Goal: Task Accomplishment & Management: Manage account settings

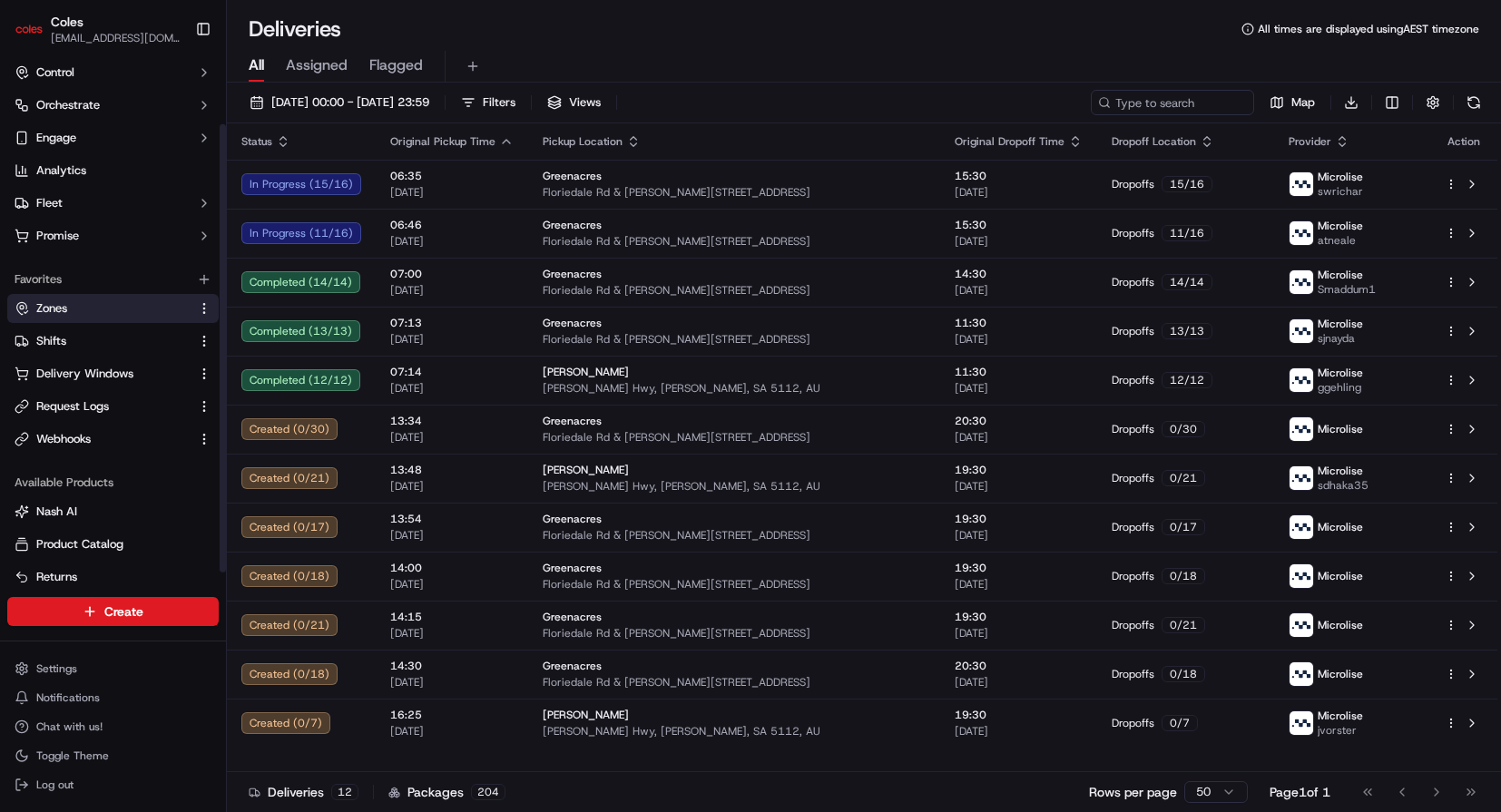
scroll to position [81, 0]
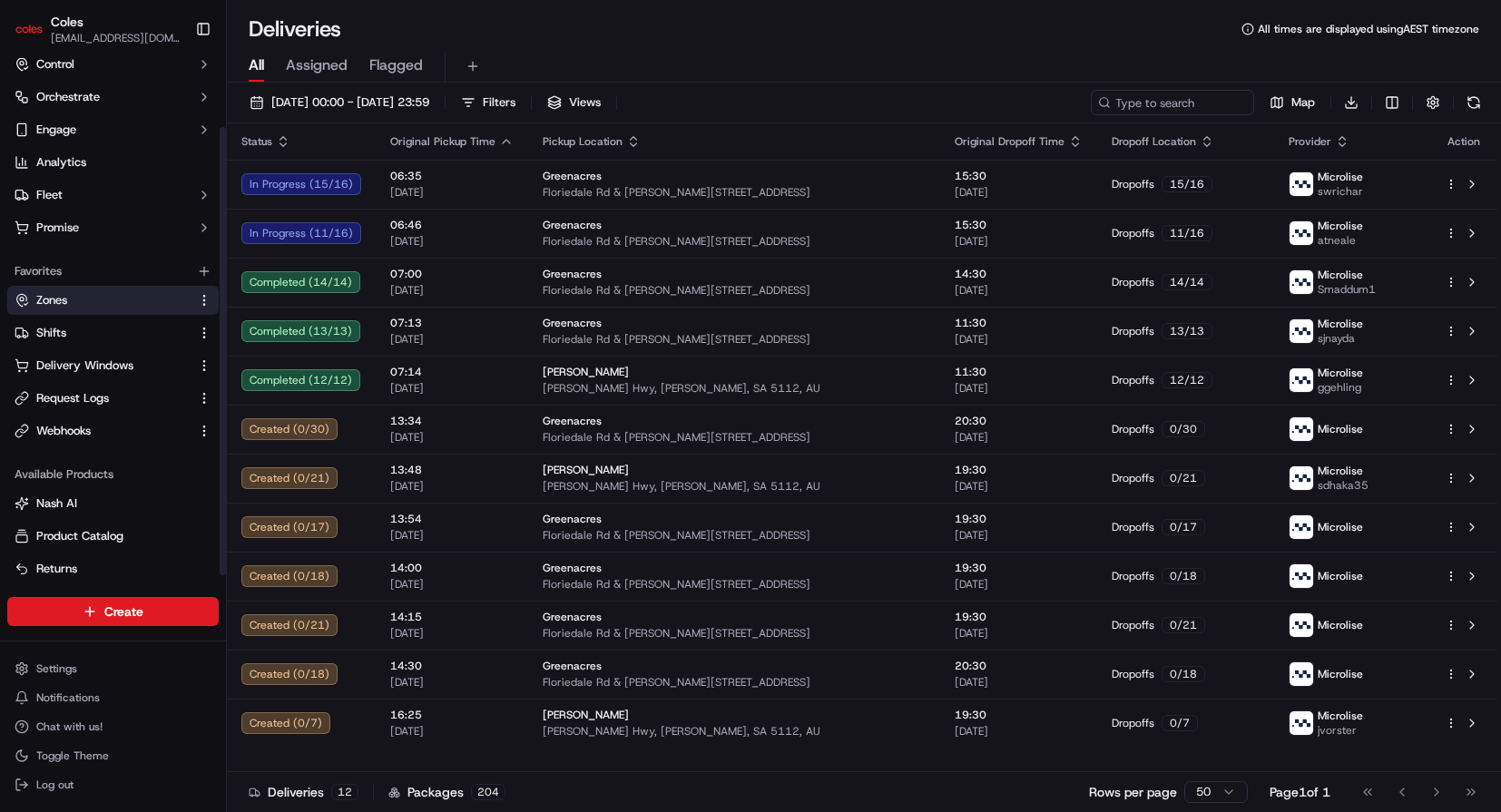
click at [107, 296] on link "Zones" at bounding box center [102, 301] width 175 height 17
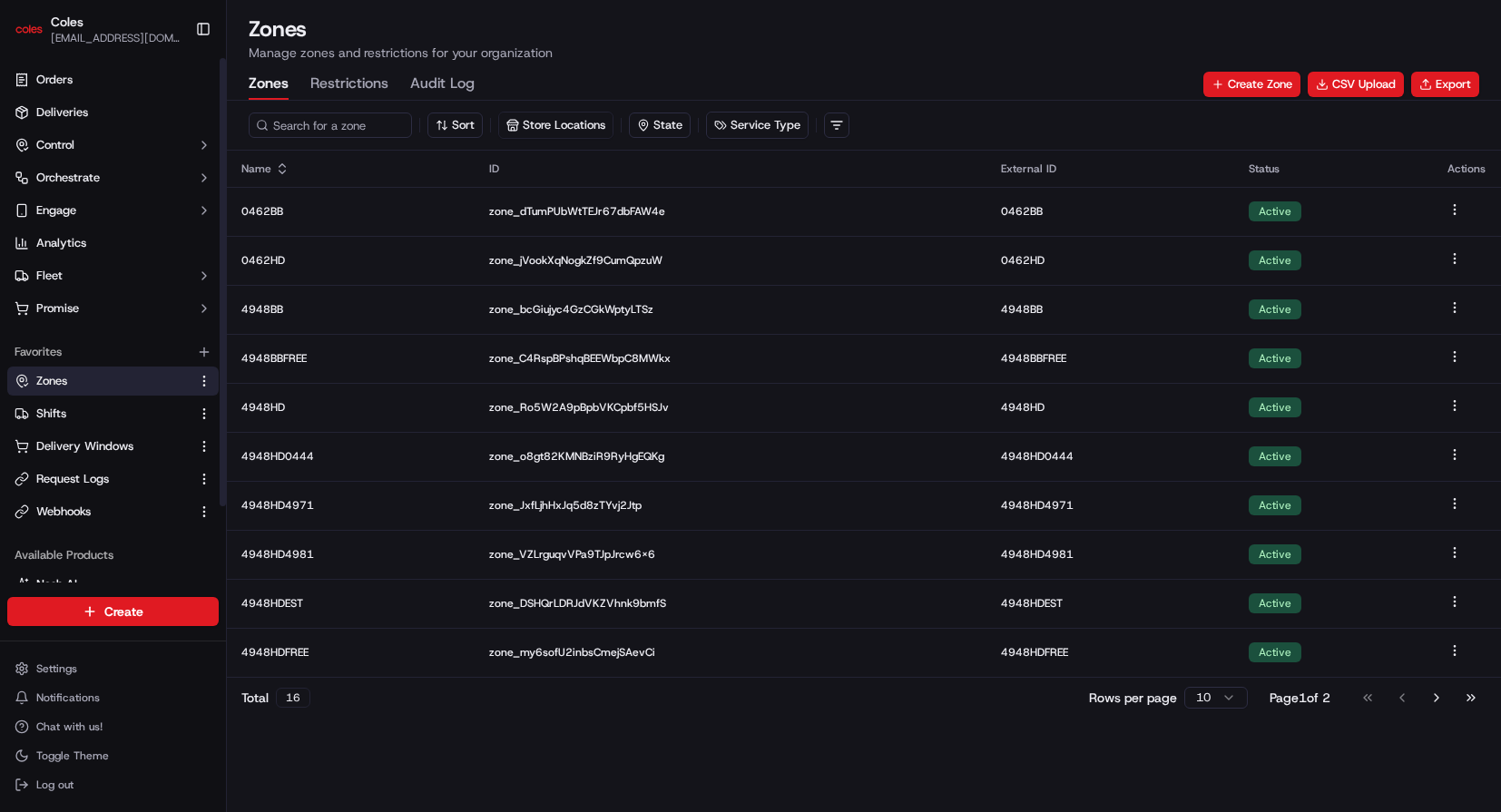
scroll to position [88, 0]
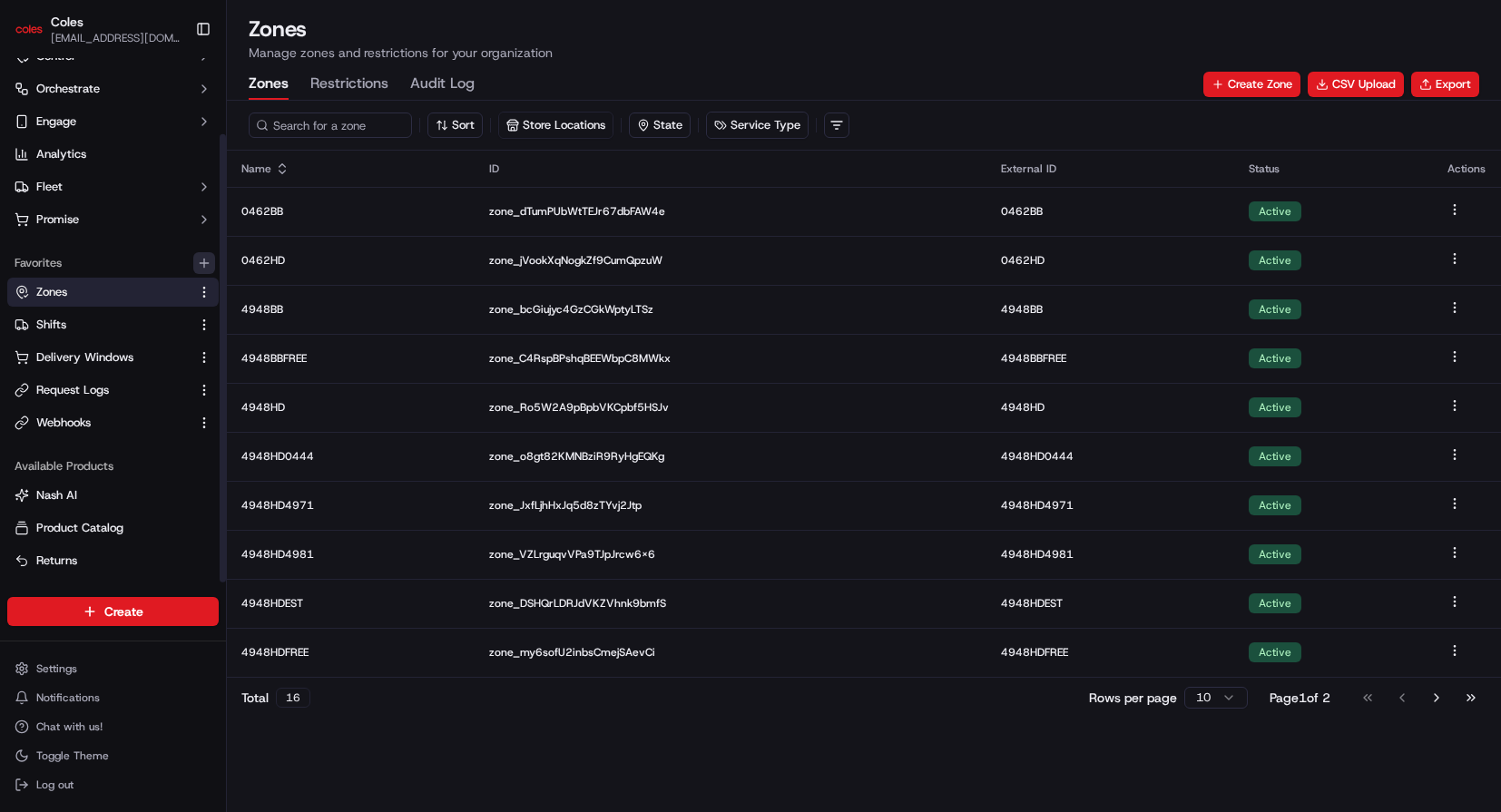
click at [213, 261] on button "button" at bounding box center [203, 263] width 21 height 21
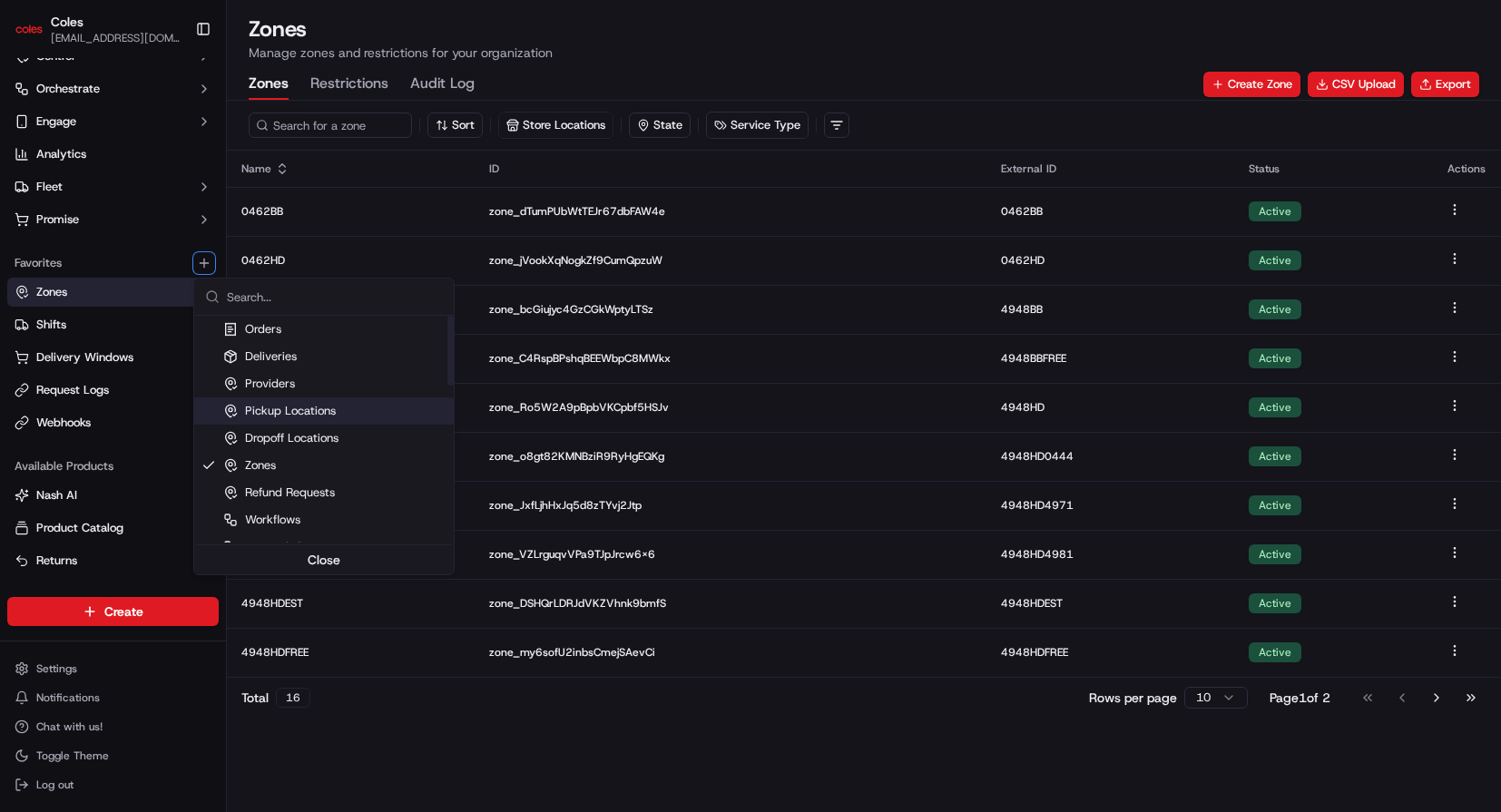
click at [344, 402] on div "Pickup Locations" at bounding box center [323, 411] width 260 height 27
click at [78, 453] on html "Coles [EMAIL_ADDRESS][PERSON_NAME][PERSON_NAME][DOMAIN_NAME] Toggle Sidebar Ord…" at bounding box center [750, 406] width 1501 height 812
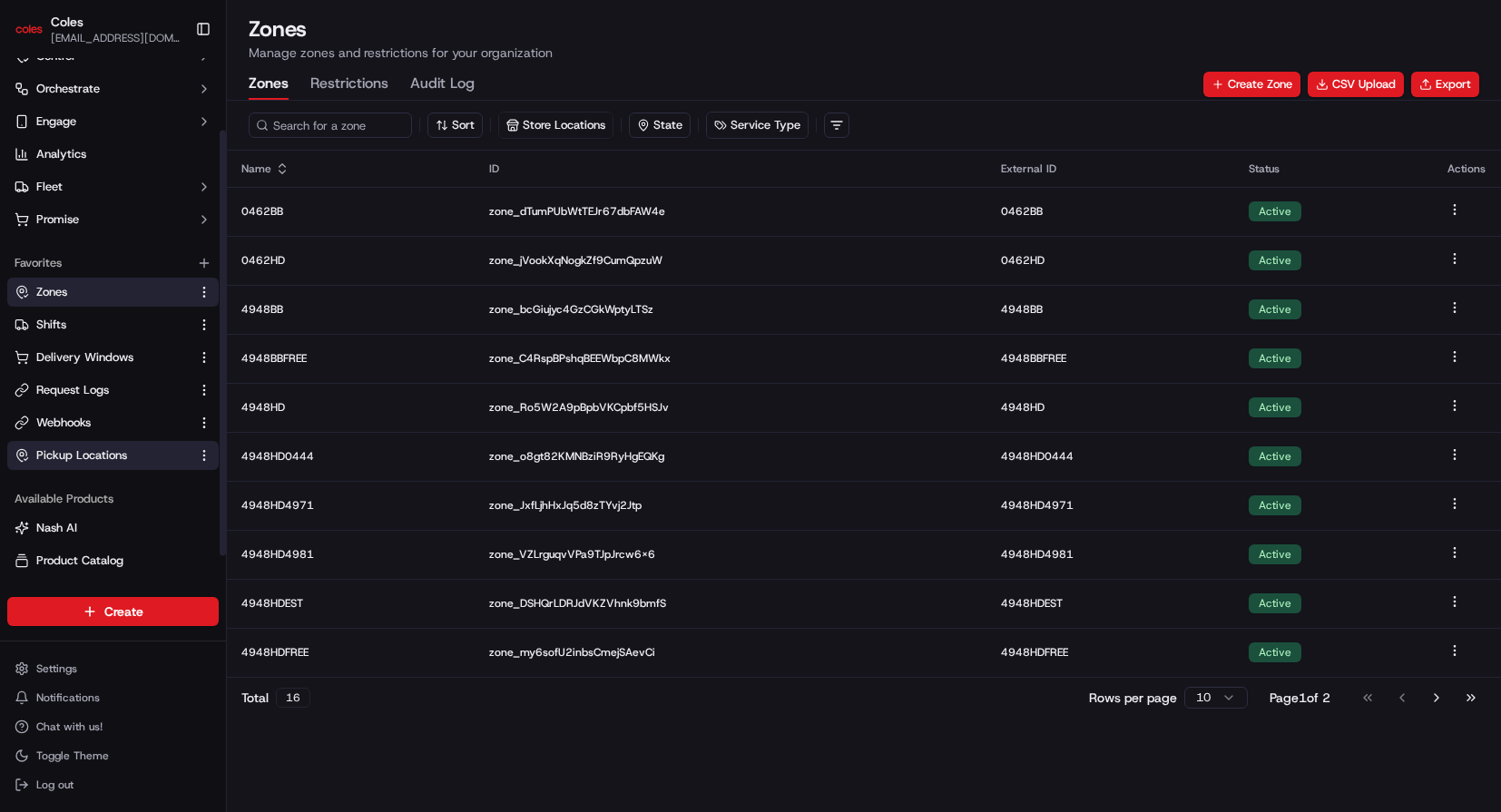
click at [71, 453] on span "Pickup Locations" at bounding box center [81, 455] width 90 height 17
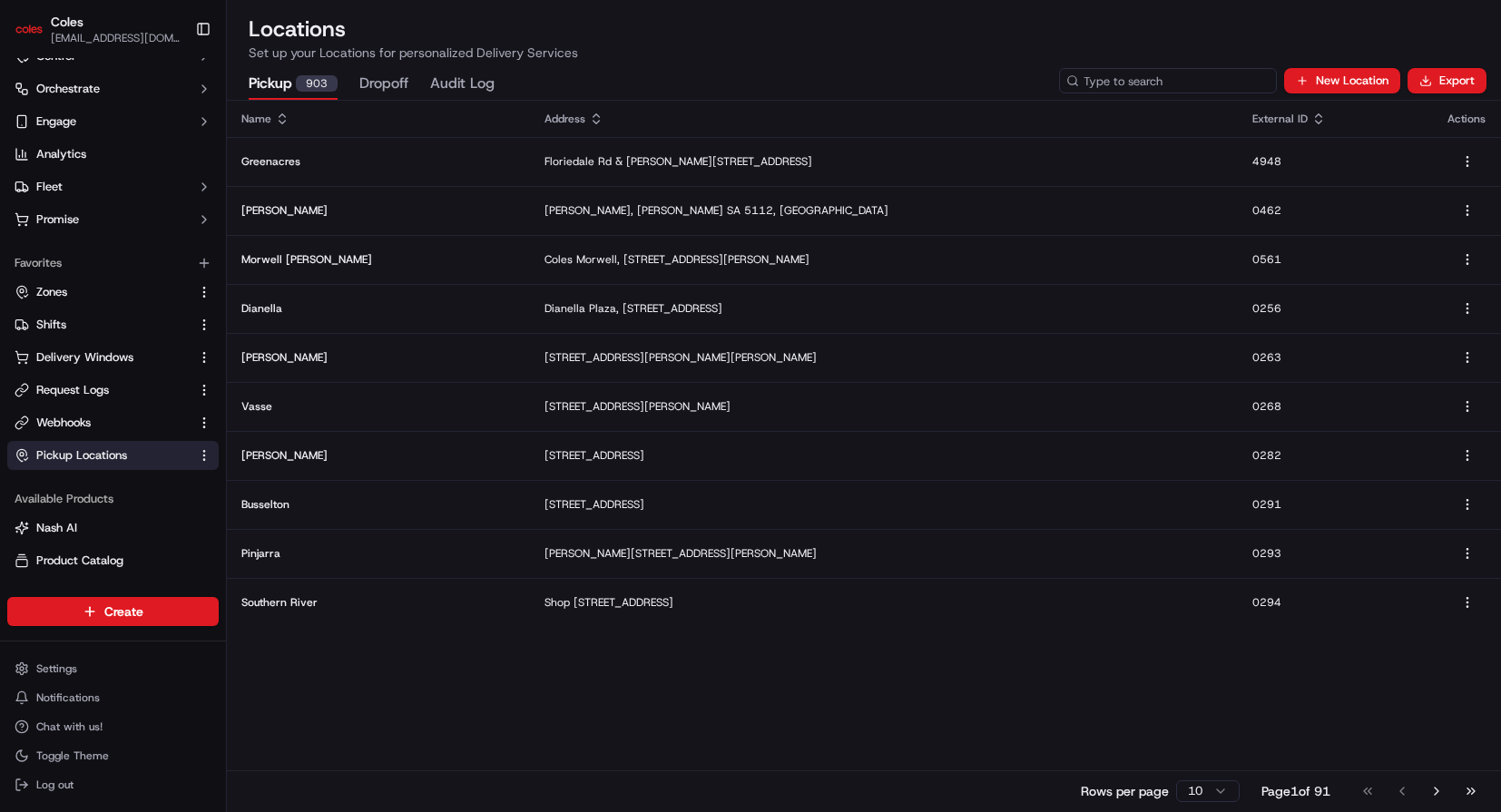
click at [1154, 81] on input at bounding box center [1168, 80] width 218 height 25
click at [81, 291] on link "Zones" at bounding box center [102, 292] width 175 height 17
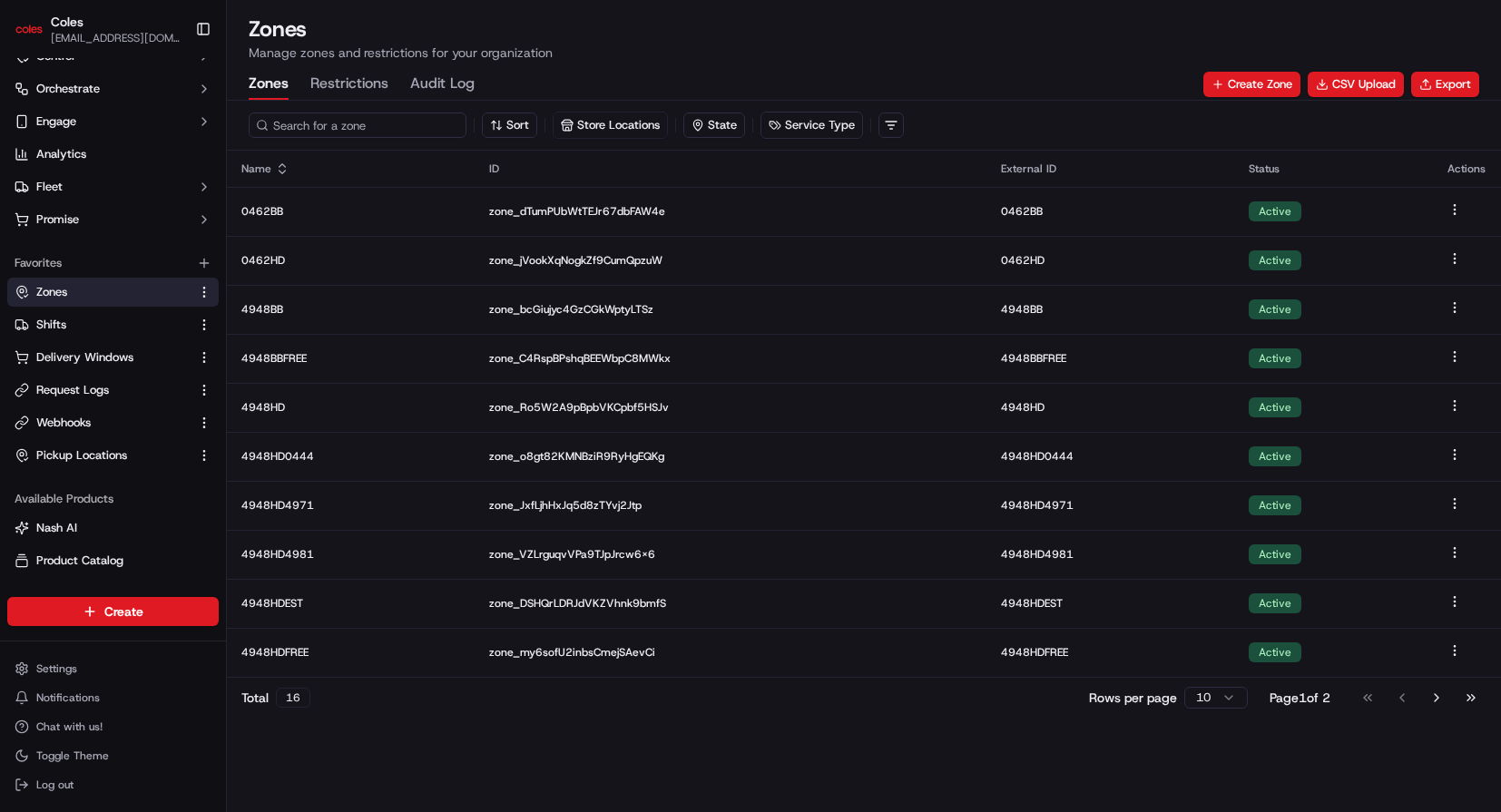
click at [344, 123] on input at bounding box center [358, 125] width 218 height 25
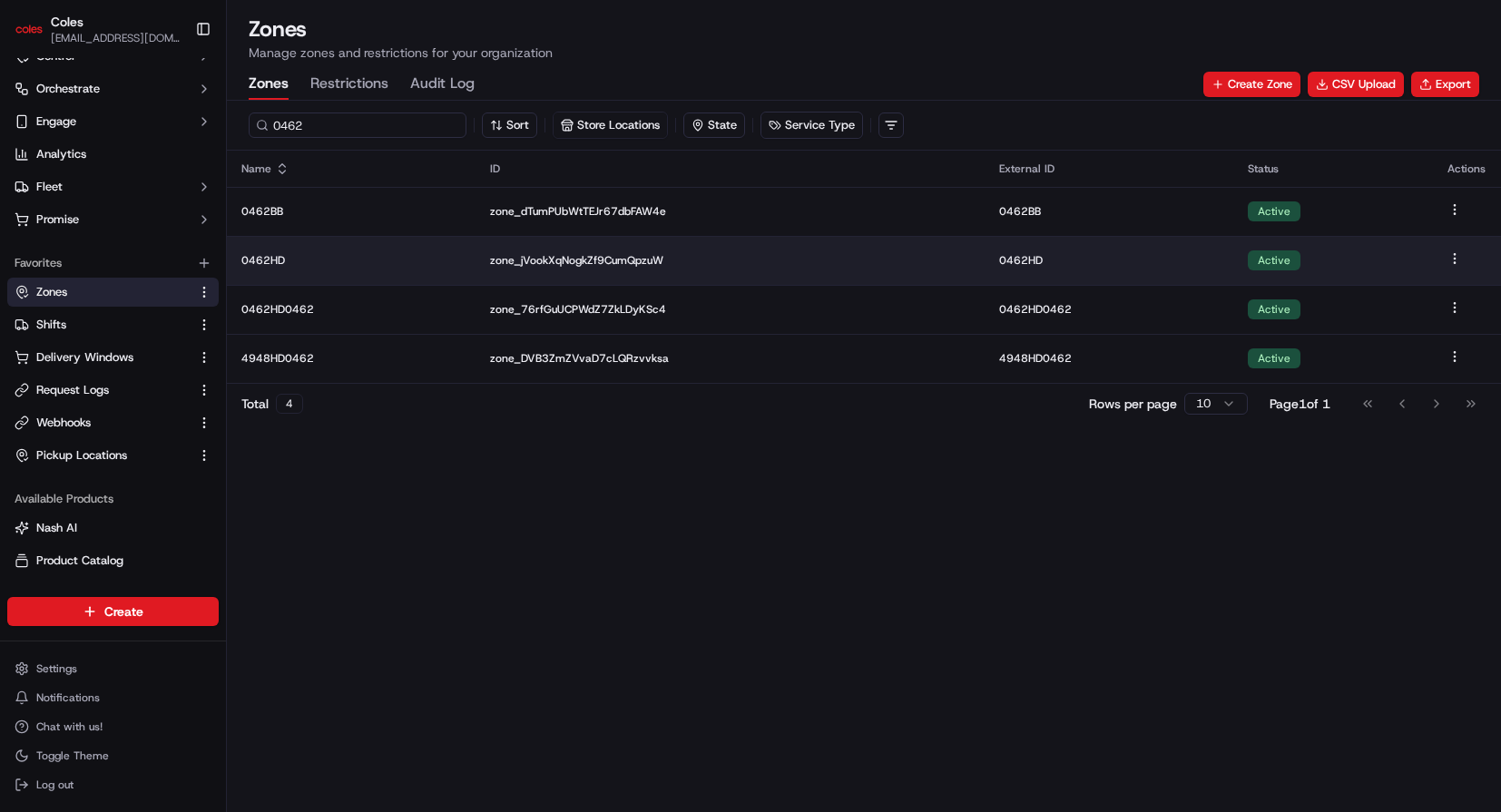
type input "0462"
click at [371, 260] on p "0462HD" at bounding box center [351, 261] width 220 height 15
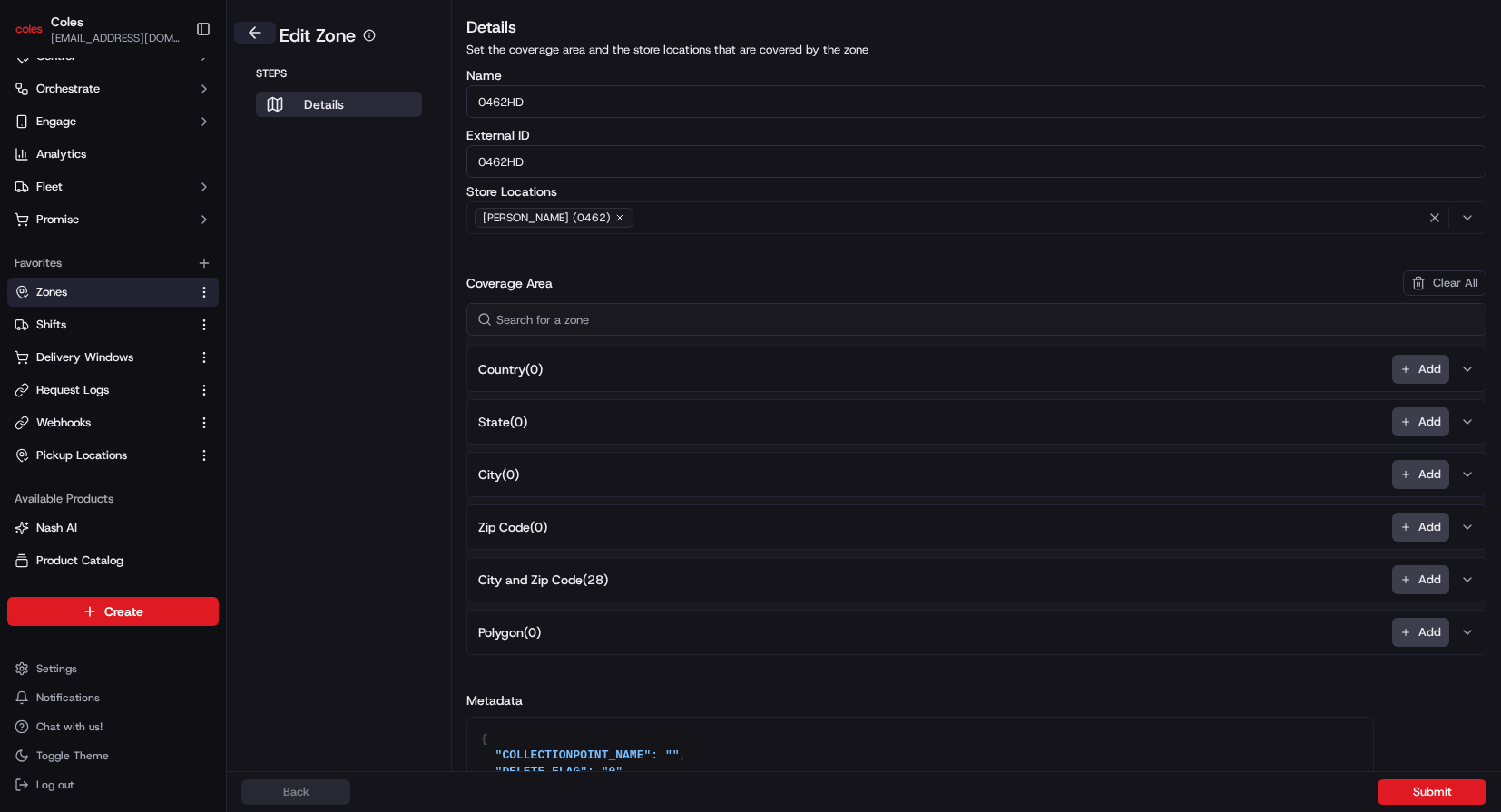
click at [257, 30] on button at bounding box center [254, 32] width 42 height 21
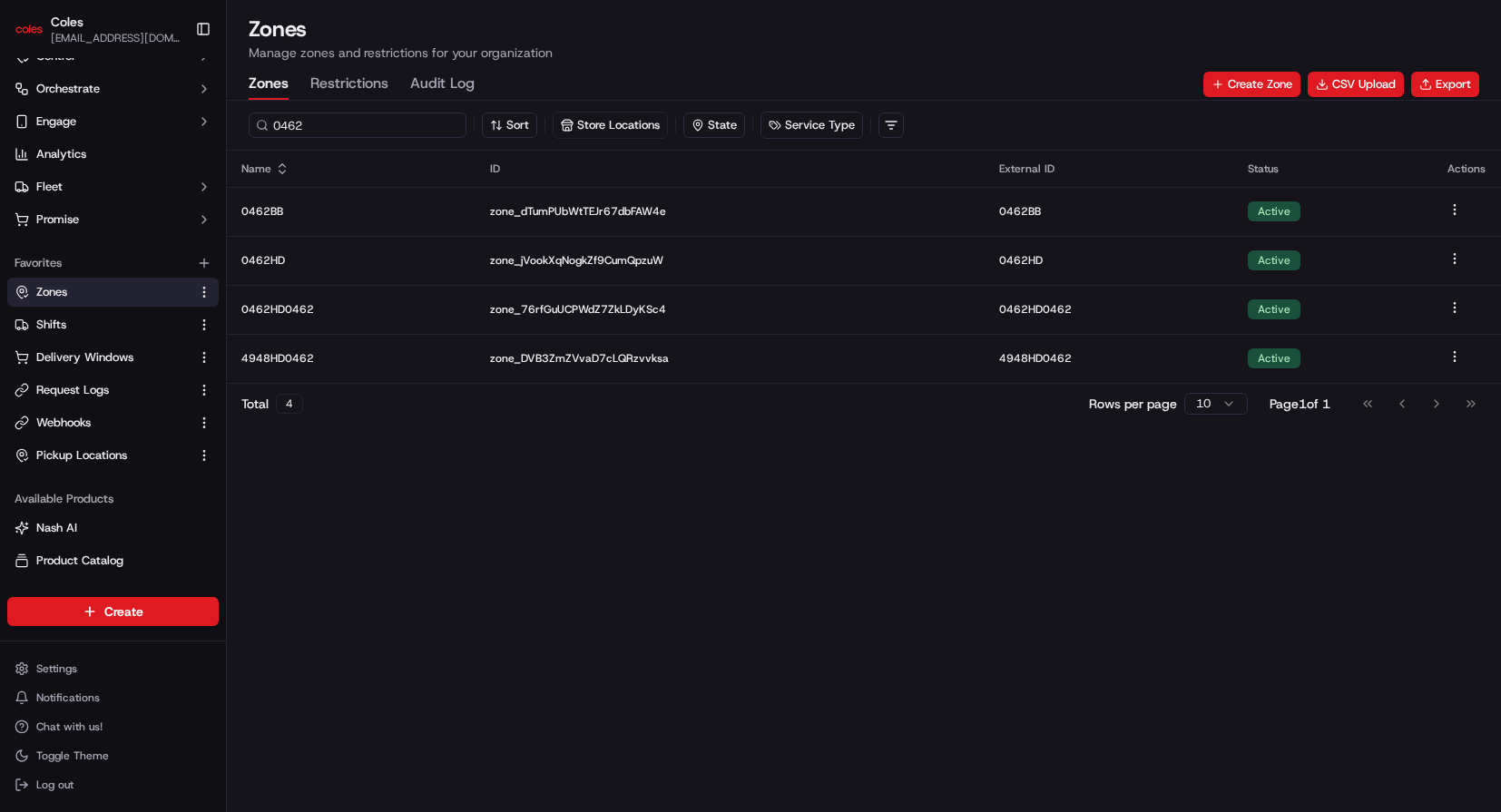
click at [332, 122] on input "0462" at bounding box center [358, 125] width 218 height 25
